Goal: Information Seeking & Learning: Check status

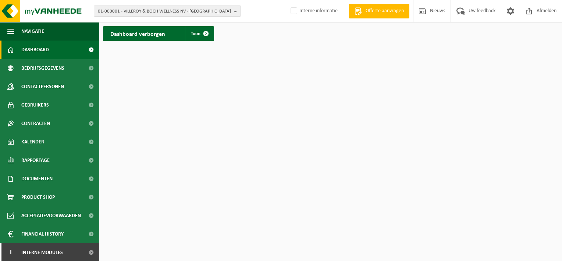
click at [218, 13] on span "01-000001 - VILLEROY & BOCH WELLNESS NV - [GEOGRAPHIC_DATA]" at bounding box center [164, 11] width 133 height 11
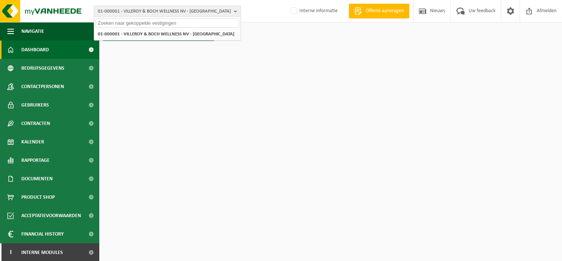
click at [162, 22] on input "text" at bounding box center [168, 22] width 144 height 9
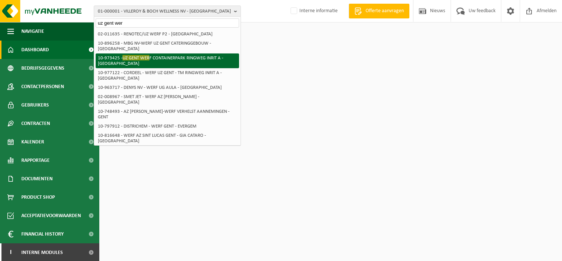
type input "uz gent wer"
click at [172, 53] on li "10-973425 - UZ [GEOGRAPHIC_DATA] INRIT A - [GEOGRAPHIC_DATA]" at bounding box center [168, 60] width 144 height 15
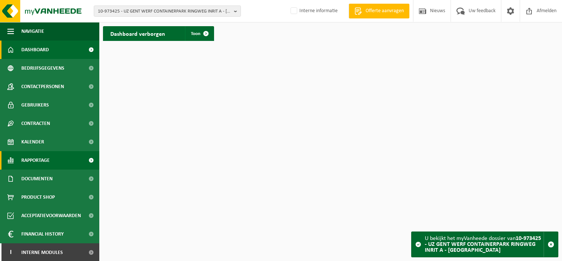
click at [39, 159] on span "Rapportage" at bounding box center [35, 160] width 28 height 18
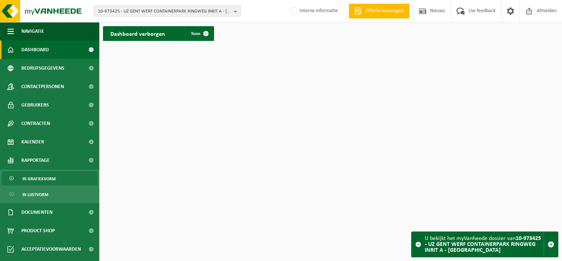
click at [62, 174] on link "In grafiekvorm" at bounding box center [50, 178] width 96 height 14
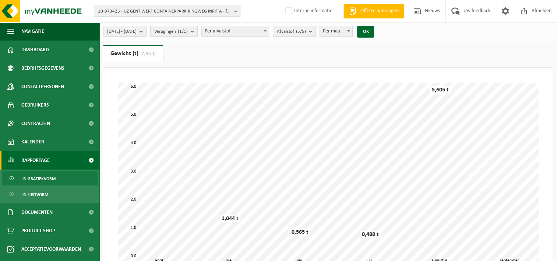
click at [306, 33] on span "Afvalstof (5/5)" at bounding box center [291, 31] width 29 height 11
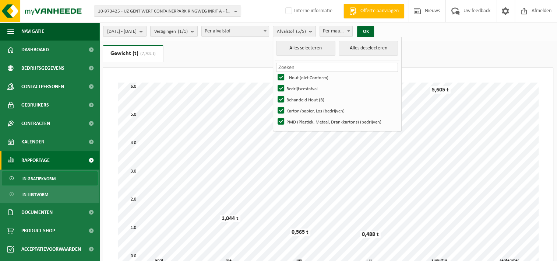
click at [353, 33] on span "Per maand" at bounding box center [336, 31] width 33 height 10
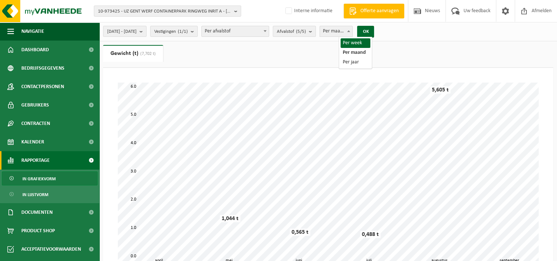
select select "1"
click at [374, 33] on button "OK" at bounding box center [365, 32] width 17 height 12
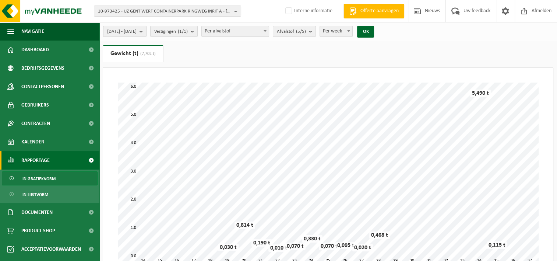
click at [146, 32] on b "submit" at bounding box center [143, 31] width 7 height 10
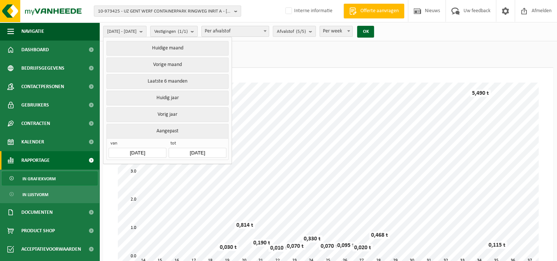
click at [152, 149] on input "[DATE]" at bounding box center [137, 153] width 57 height 10
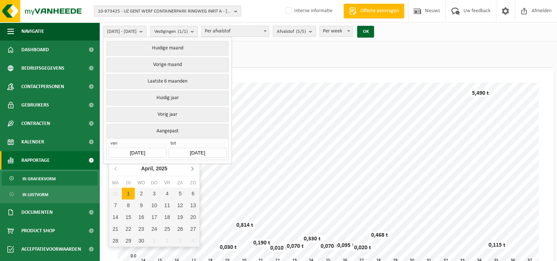
click at [192, 168] on icon at bounding box center [192, 168] width 12 height 12
click at [116, 169] on icon at bounding box center [116, 169] width 2 height 4
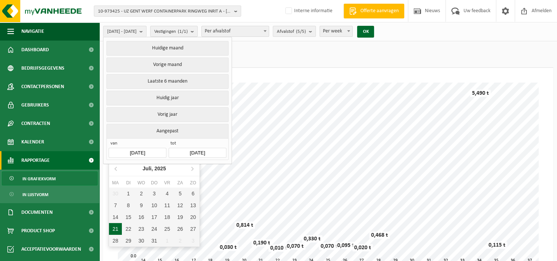
click at [116, 231] on div "21" at bounding box center [115, 229] width 13 height 12
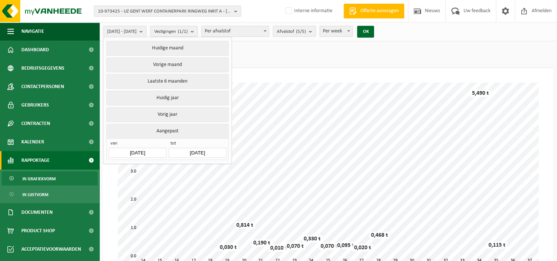
type input "[DATE]"
click at [374, 32] on button "OK" at bounding box center [365, 32] width 17 height 12
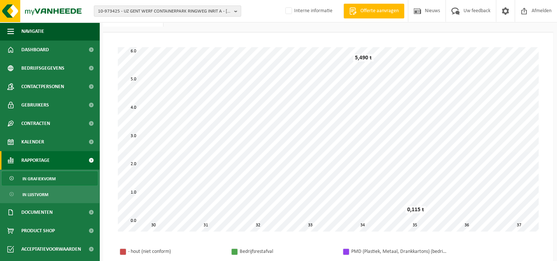
scroll to position [36, 0]
